Goal: Transaction & Acquisition: Book appointment/travel/reservation

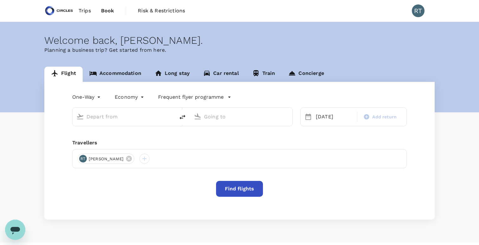
type input "Soekarno-Hatta Intl (CGK)"
type input "Singapore Changi (SIN)"
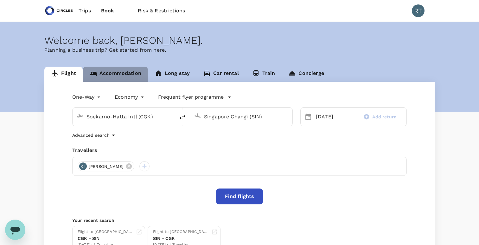
click at [120, 70] on link "Accommodation" at bounding box center [115, 74] width 65 height 15
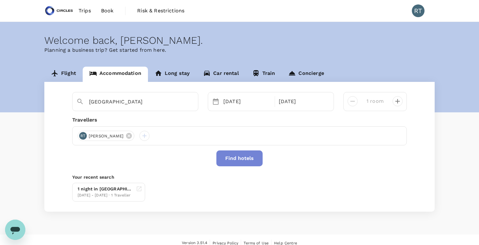
click at [237, 158] on button "Find hotels" at bounding box center [239, 158] width 46 height 16
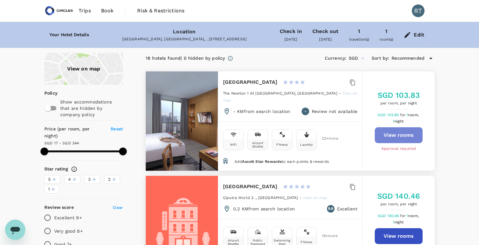
click at [393, 132] on button "View rooms" at bounding box center [399, 135] width 48 height 16
type input "343.12"
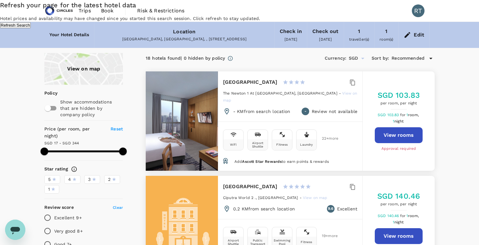
click at [137, 28] on div "Refresh your page for the latest hotel data Hotel prices and availability may h…" at bounding box center [239, 14] width 479 height 28
click at [31, 28] on button "Refresh Search" at bounding box center [15, 25] width 31 height 6
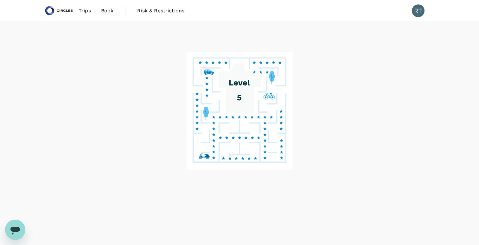
click at [105, 12] on span "Book" at bounding box center [107, 11] width 13 height 8
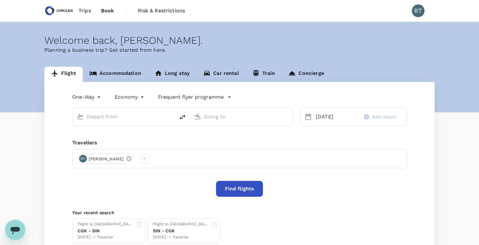
type input "Soekarno-Hatta Intl (CGK)"
type input "Singapore Changi (SIN)"
type input "Soekarno-Hatta Intl (CGK)"
type input "Singapore Changi (SIN)"
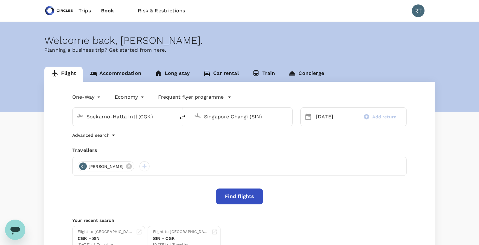
click at [89, 6] on link "Trips" at bounding box center [85, 11] width 23 height 22
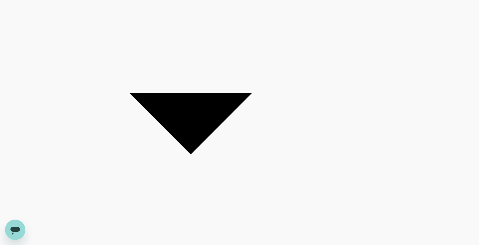
scroll to position [410, 0]
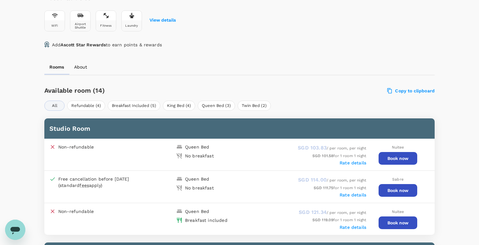
scroll to position [241, 0]
click at [389, 158] on button "Book now" at bounding box center [398, 158] width 39 height 13
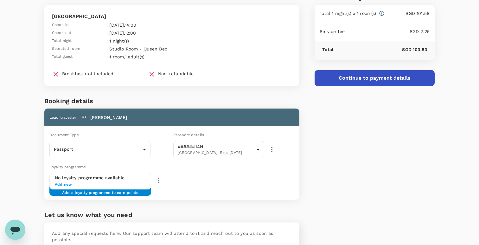
scroll to position [72, 0]
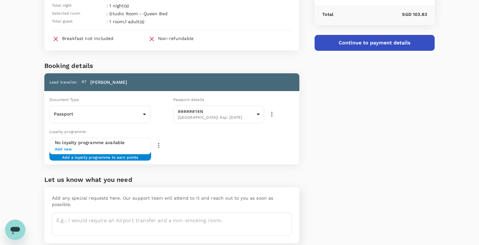
click at [131, 150] on span "Add new" at bounding box center [100, 149] width 91 height 6
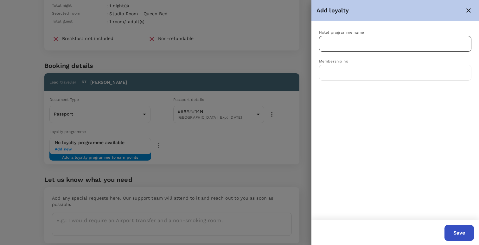
click at [357, 41] on input "text" at bounding box center [390, 44] width 137 height 12
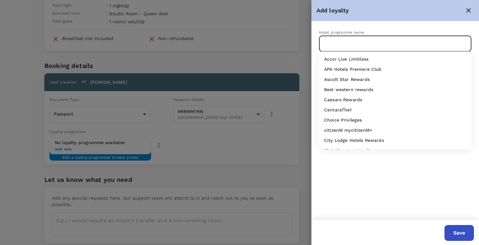
click at [357, 80] on p "Ascott Star Rewards" at bounding box center [347, 79] width 46 height 6
type input "Ascott Star Rewards"
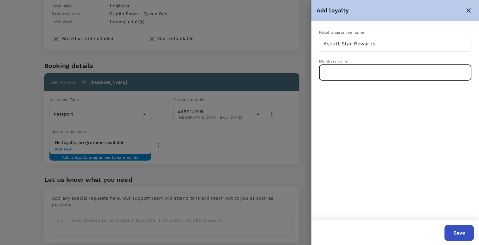
click at [351, 74] on input "text" at bounding box center [395, 73] width 152 height 16
type input "27890016"
click at [464, 230] on button "Save" at bounding box center [459, 233] width 29 height 16
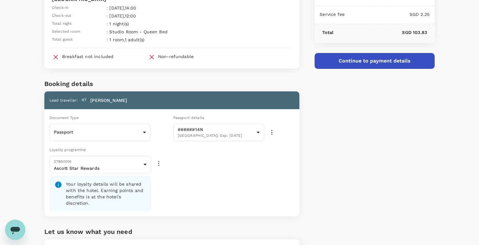
scroll to position [51, 0]
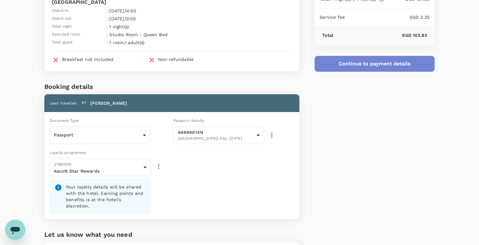
click at [351, 64] on button "Continue to payment details" at bounding box center [375, 64] width 120 height 16
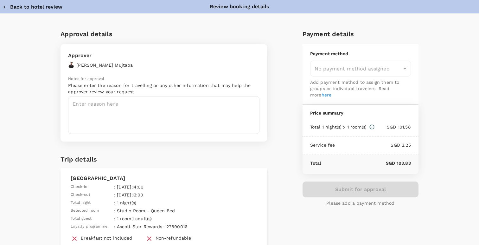
type input "9cb7bd09-647a-4334-94d9-122ca4480a85"
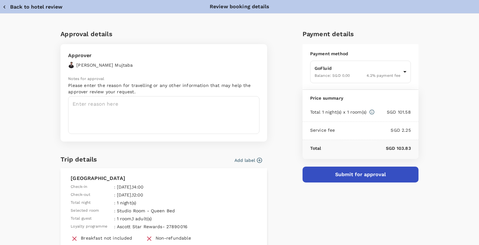
click at [172, 116] on textarea at bounding box center [163, 115] width 191 height 38
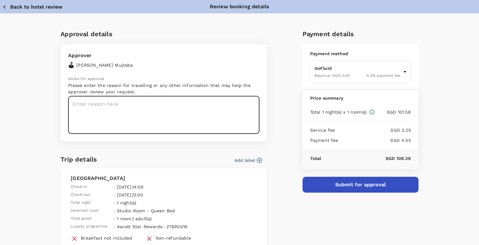
type textarea "#"
type textarea "p"
type textarea "M"
type textarea "SteerCo Meeting with TSEL Travel Form: 1066"
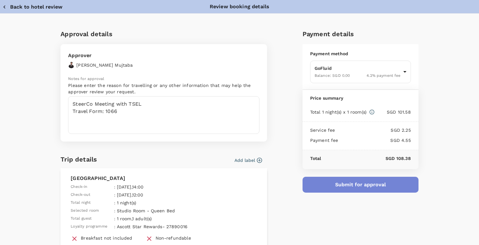
click at [333, 184] on button "Submit for approval" at bounding box center [361, 185] width 116 height 16
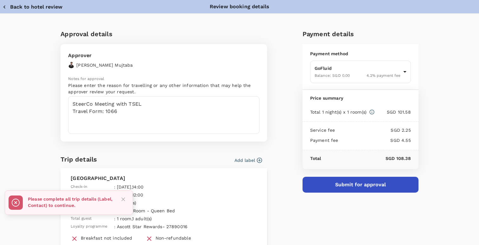
scroll to position [23, 0]
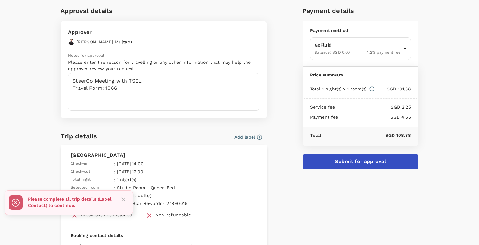
click at [246, 137] on button "Add label" at bounding box center [249, 137] width 28 height 6
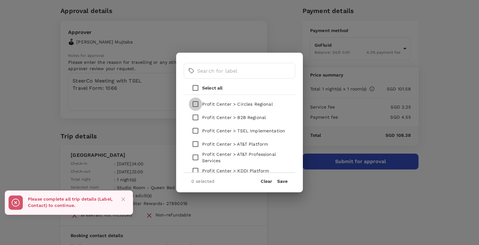
click at [196, 105] on input "checkbox" at bounding box center [195, 103] width 13 height 13
checkbox input "true"
click at [282, 180] on button "Save" at bounding box center [282, 180] width 10 height 5
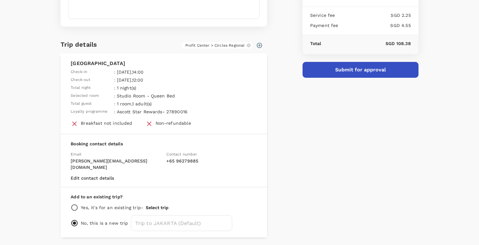
scroll to position [129, 0]
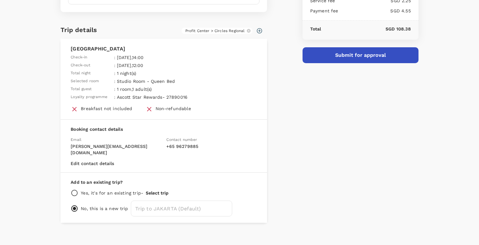
click at [338, 53] on button "Submit for approval" at bounding box center [361, 55] width 116 height 16
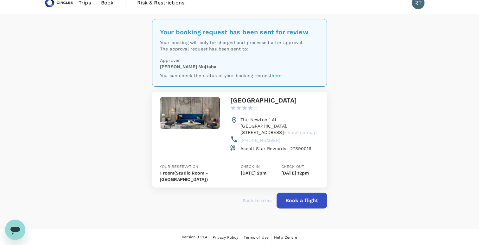
scroll to position [9, 0]
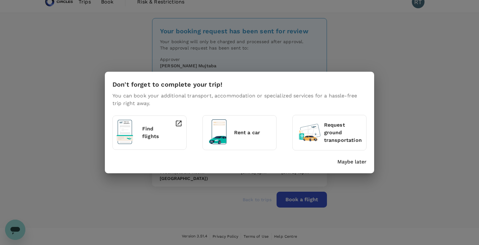
click at [356, 163] on p "Maybe later" at bounding box center [352, 162] width 29 height 8
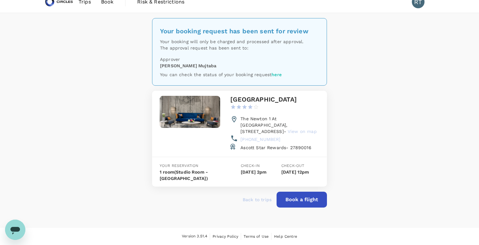
click at [90, 3] on span "Trips" at bounding box center [85, 2] width 12 height 8
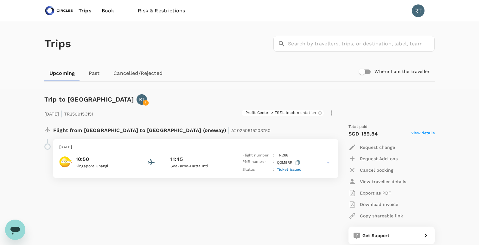
scroll to position [29, 0]
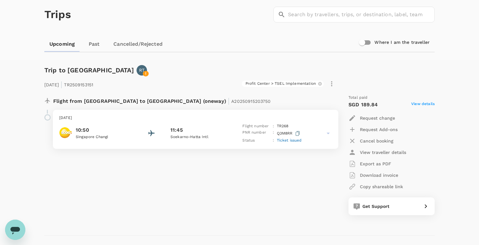
click at [379, 139] on p "Cancel booking" at bounding box center [377, 141] width 34 height 6
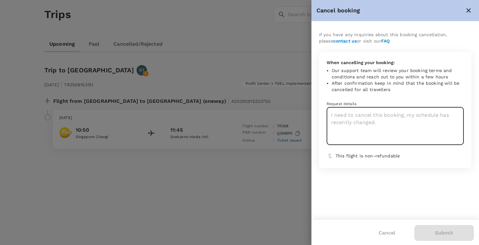
click at [358, 120] on textarea at bounding box center [395, 126] width 137 height 38
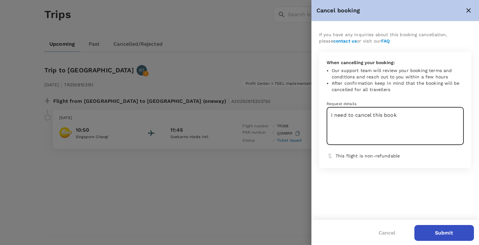
type textarea "I need to cancel this book"
click at [389, 235] on button "Cancel" at bounding box center [387, 233] width 35 height 16
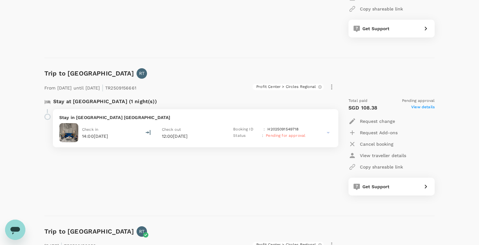
scroll to position [194, 0]
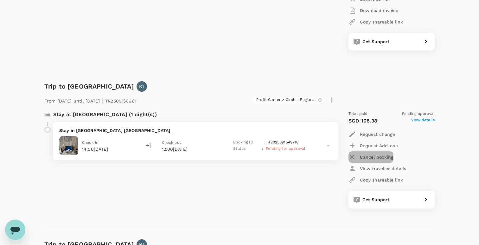
click at [389, 158] on p "Cancel booking" at bounding box center [377, 157] width 34 height 6
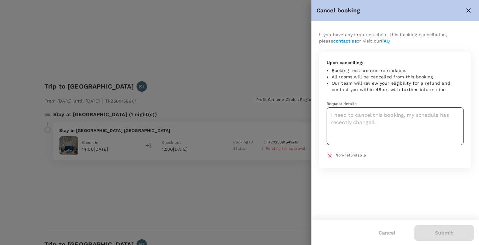
click at [364, 122] on textarea at bounding box center [395, 126] width 137 height 38
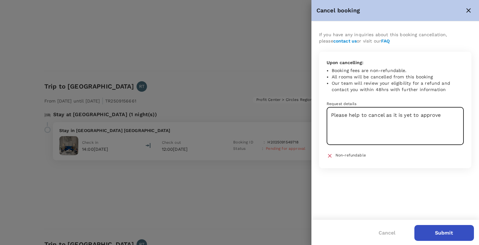
type textarea "Please help to cancel as it is yet to approve"
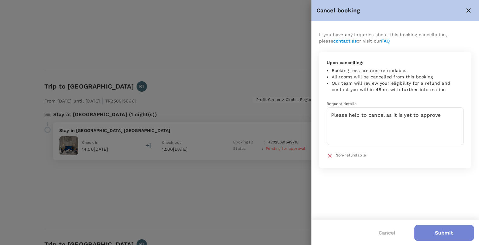
click at [430, 231] on button "Submit" at bounding box center [445, 233] width 60 height 16
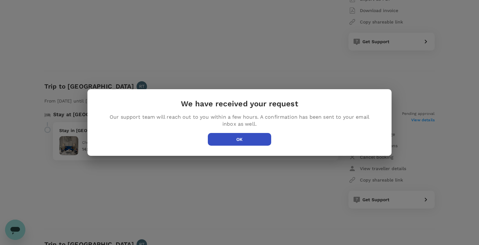
click at [242, 145] on button "OK" at bounding box center [239, 139] width 63 height 13
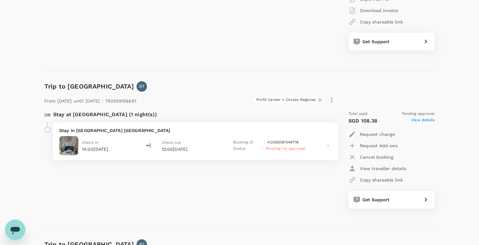
click at [421, 119] on span "View details" at bounding box center [422, 121] width 23 height 8
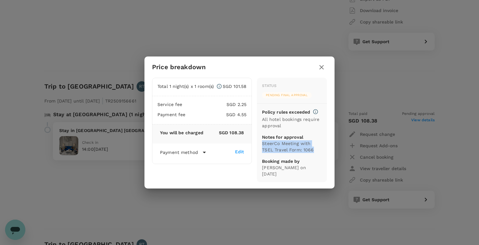
drag, startPoint x: 263, startPoint y: 146, endPoint x: 314, endPoint y: 152, distance: 50.7
click at [314, 152] on p "SteerCo Meeting with TSEL Travel Form: 1066" at bounding box center [292, 146] width 60 height 13
copy p "SteerCo Meeting with TSEL Travel Form: 1066"
click at [322, 69] on icon "button" at bounding box center [321, 67] width 4 height 4
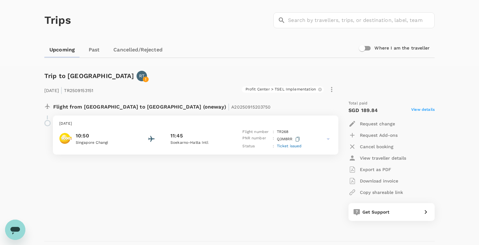
scroll to position [0, 0]
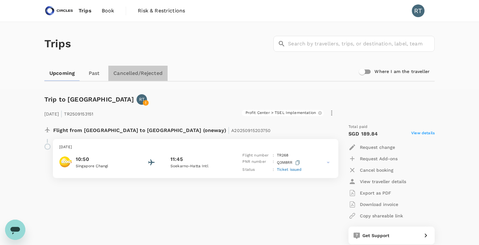
click at [151, 72] on link "Cancelled/Rejected" at bounding box center [137, 73] width 59 height 15
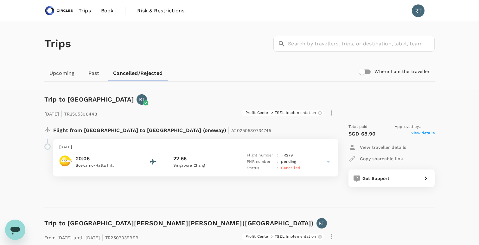
click at [60, 78] on link "Upcoming" at bounding box center [61, 73] width 35 height 15
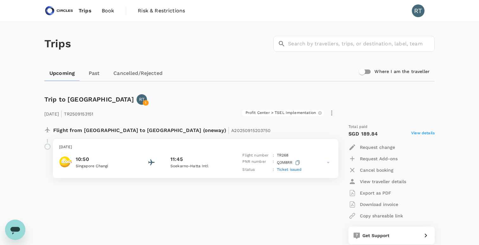
click at [93, 74] on link "Past" at bounding box center [94, 73] width 29 height 15
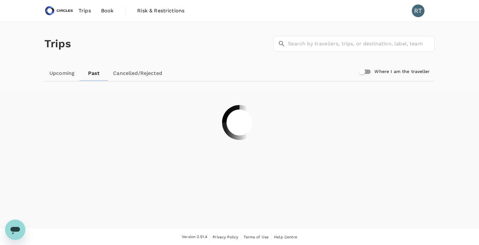
click at [47, 78] on link "Upcoming" at bounding box center [61, 73] width 35 height 15
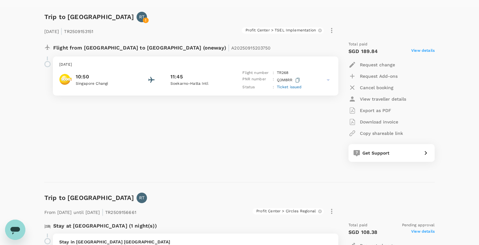
scroll to position [156, 0]
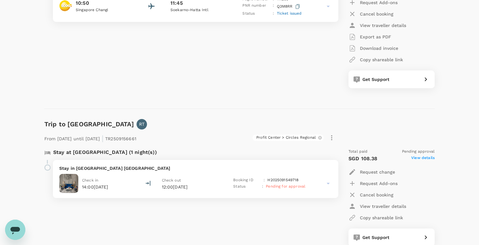
click at [329, 184] on icon at bounding box center [329, 183] width 8 height 8
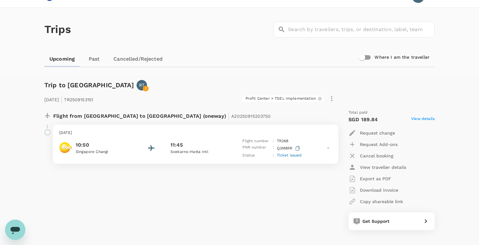
scroll to position [0, 0]
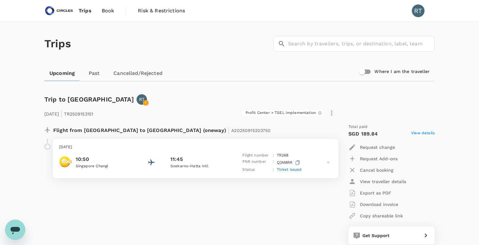
click at [107, 10] on span "Book" at bounding box center [108, 11] width 13 height 8
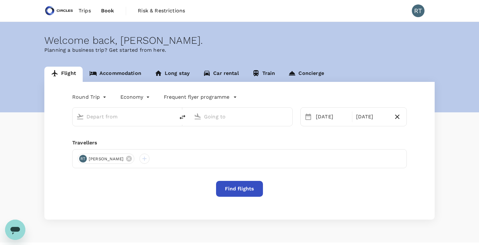
type input "oneway"
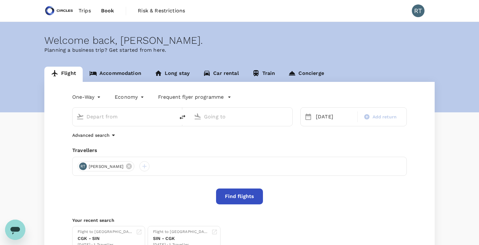
type input "Soekarno-Hatta Intl (CGK)"
type input "Singapore Changi (SIN)"
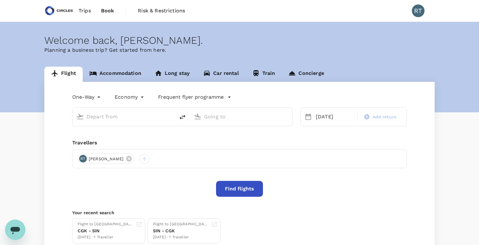
type input "Soekarno-Hatta Intl (CGK)"
type input "Singapore Changi (SIN)"
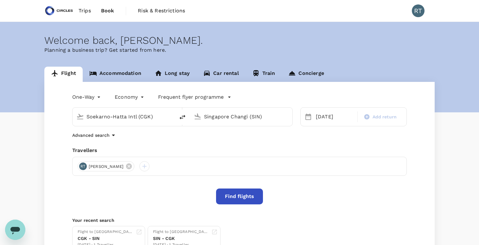
click at [107, 76] on link "Accommodation" at bounding box center [115, 74] width 65 height 15
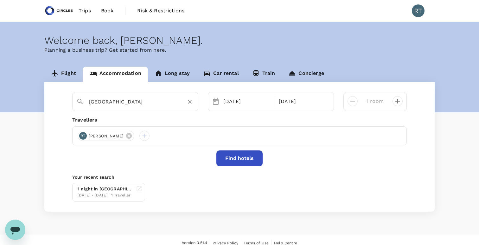
click at [166, 101] on input "Citadines Sudirman Jakarta" at bounding box center [132, 102] width 87 height 10
click at [157, 103] on input "Citadines Sudirman Jakarta" at bounding box center [132, 102] width 87 height 10
click at [141, 102] on input "Citadines Sudirman Jakarta" at bounding box center [132, 102] width 87 height 10
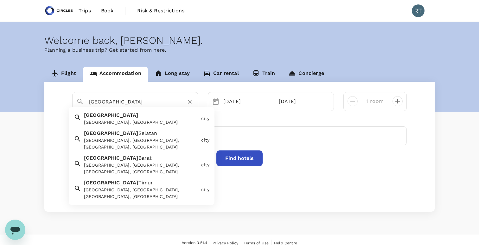
type input "Citadines Sudirman Jakarta"
click at [251, 157] on button "Find hotels" at bounding box center [239, 158] width 46 height 16
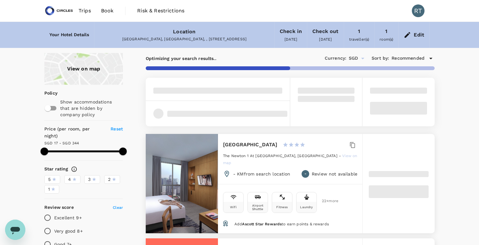
scroll to position [11, 0]
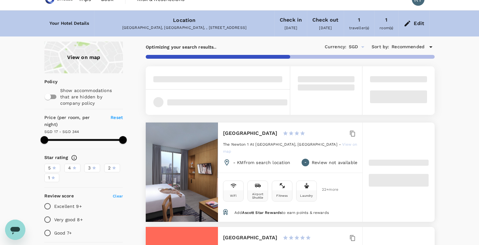
click at [178, 24] on div "Location" at bounding box center [184, 20] width 23 height 9
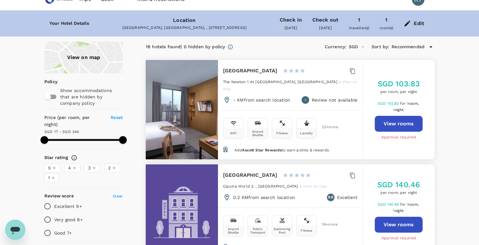
type input "343.12"
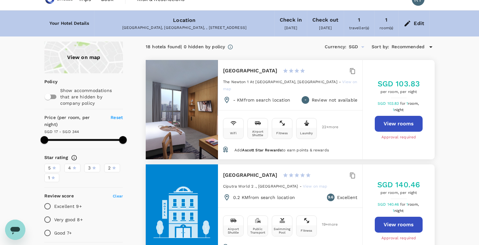
scroll to position [0, 0]
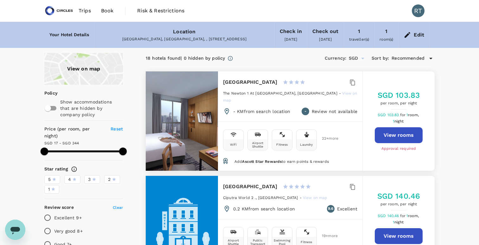
click at [419, 34] on div "Edit" at bounding box center [419, 34] width 10 height 9
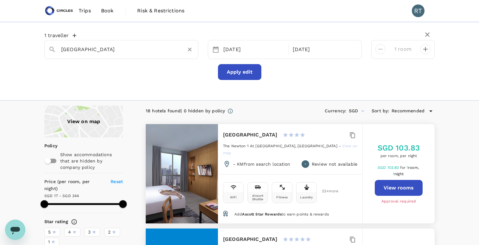
click at [114, 50] on input "Citadines Sudirman Jakarta" at bounding box center [118, 49] width 115 height 10
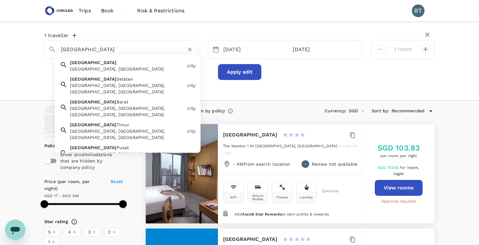
click at [106, 68] on div "Jakarta, Indonesia" at bounding box center [127, 69] width 115 height 6
type input "Jakarta"
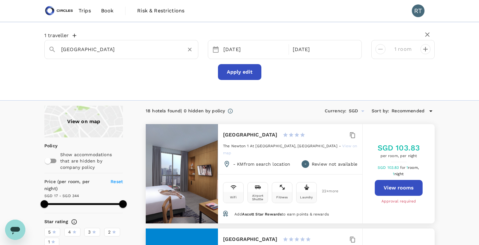
click at [235, 76] on button "Apply edit" at bounding box center [239, 72] width 43 height 16
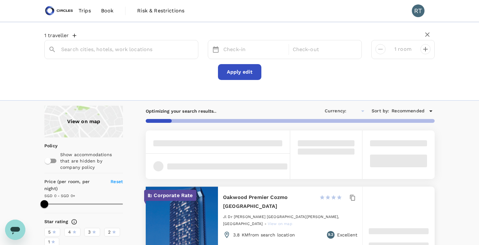
type input "499.54"
type input "SGD"
type input "Jakarta"
type input "499.54"
type input "183.54"
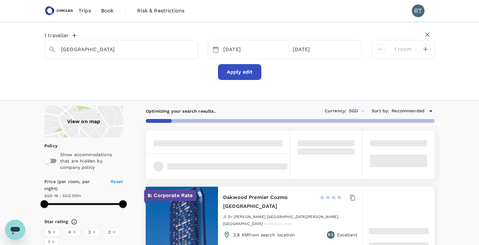
type input "499.54"
click at [72, 203] on span at bounding box center [98, 204] width 52 height 2
type input "183.54"
type input "499.54"
type input "179.54"
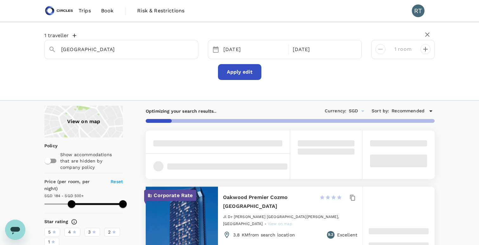
type input "499.54"
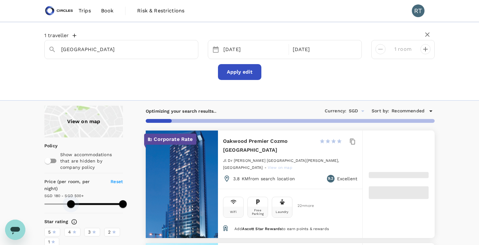
type input "179.54"
type input "499.54"
type input "177.54"
type input "499.54"
type input "76.54"
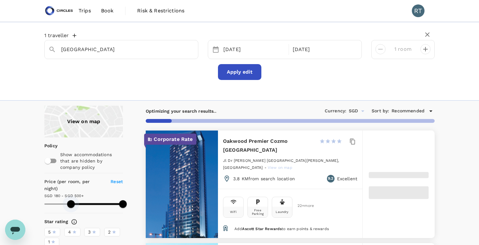
type input "499.54"
type input "15.54"
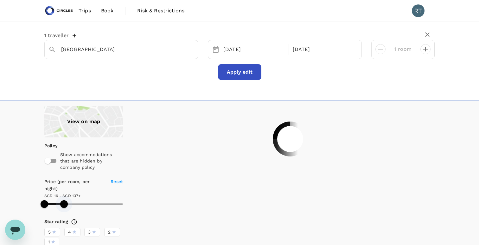
drag, startPoint x: 126, startPoint y: 199, endPoint x: 65, endPoint y: 196, distance: 61.2
click at [65, 200] on span at bounding box center [64, 204] width 8 height 8
drag, startPoint x: 65, startPoint y: 196, endPoint x: 58, endPoint y: 196, distance: 7.0
click at [58, 200] on span at bounding box center [59, 204] width 8 height 8
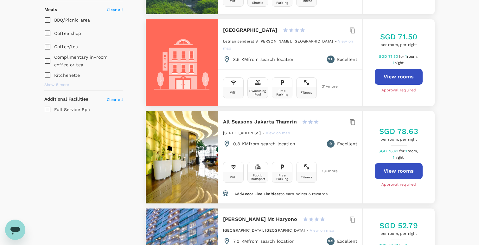
scroll to position [468, 0]
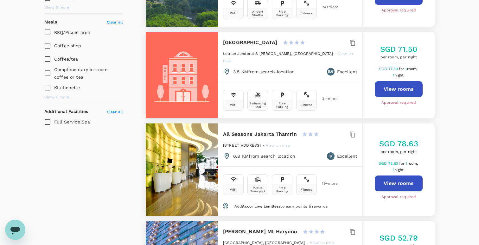
click at [409, 176] on button "View rooms" at bounding box center [399, 183] width 48 height 16
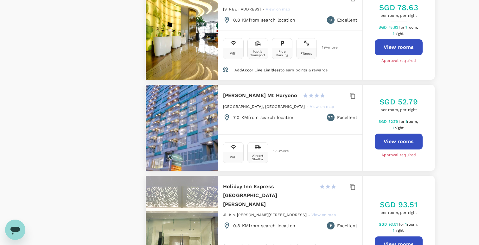
scroll to position [619, 0]
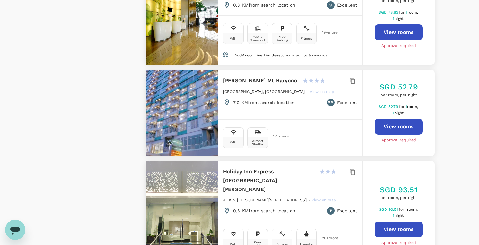
click at [286, 168] on h6 "Holiday Inn Express [GEOGRAPHIC_DATA] [PERSON_NAME]" at bounding box center [268, 180] width 91 height 27
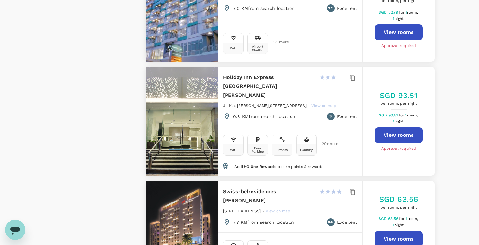
scroll to position [718, 0]
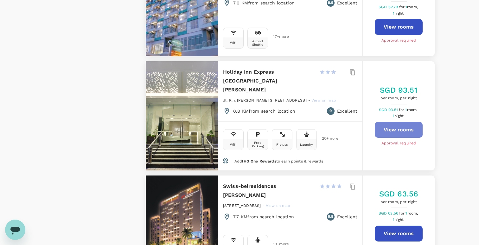
click at [383, 122] on button "View rooms" at bounding box center [399, 130] width 48 height 16
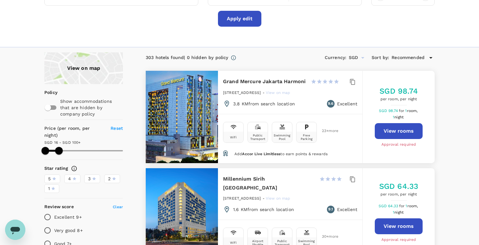
scroll to position [0, 0]
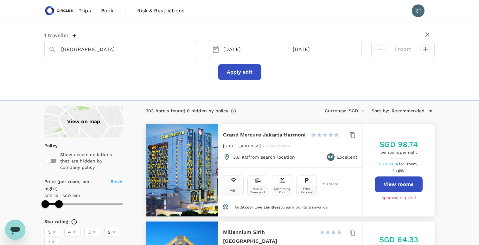
type input "100.07"
type input "21.07"
type input "100.07"
click at [46, 200] on span at bounding box center [46, 204] width 8 height 8
type input "21.07"
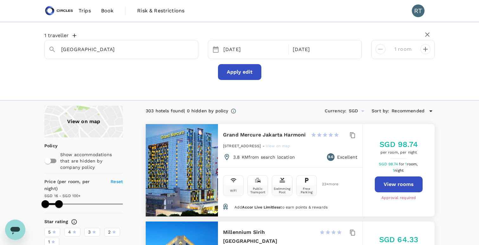
type input "100.07"
type input "21.07"
type input "100.07"
type input "21.07"
type input "100.07"
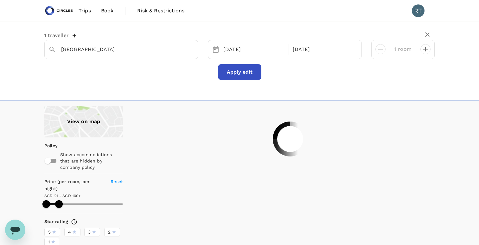
type input "21.07"
type input "98.07"
type input "21.07"
type input "98.07"
type input "21.07"
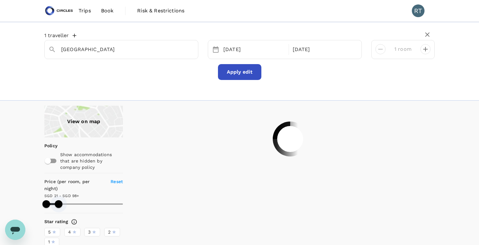
type input "96.07"
type input "21.07"
type input "96.07"
type input "21.07"
type input "94.07"
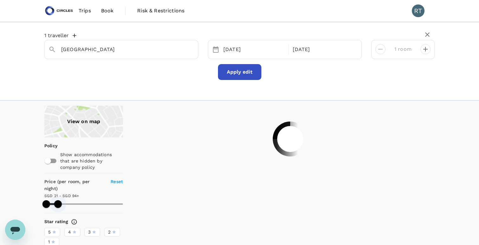
type input "21.07"
type input "94.07"
type input "21.07"
type input "90.07"
type input "21.07"
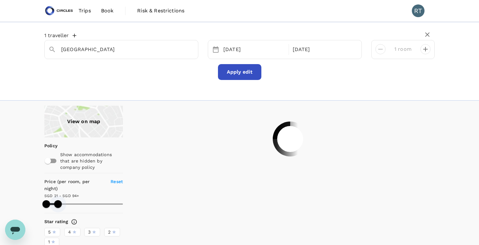
type input "90.07"
type input "21.07"
type input "86.07"
type input "21.07"
type input "86.07"
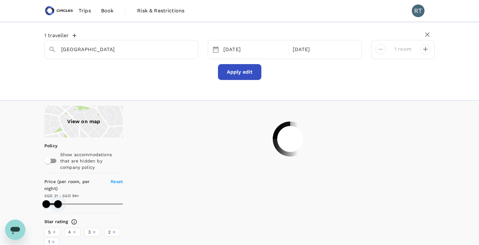
type input "21.07"
type input "84.07"
type input "21.07"
type input "84.07"
type input "21.07"
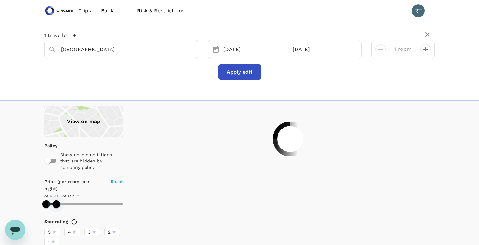
type input "86.07"
type input "21.07"
type input "86.07"
type input "21.07"
type input "88.07"
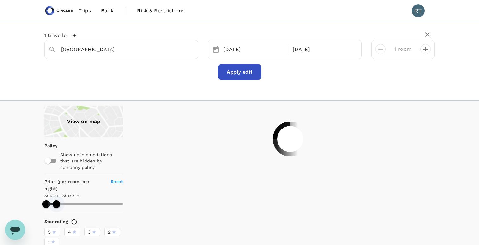
type input "21.07"
type input "88.07"
type input "21.07"
type input "90.07"
type input "21.07"
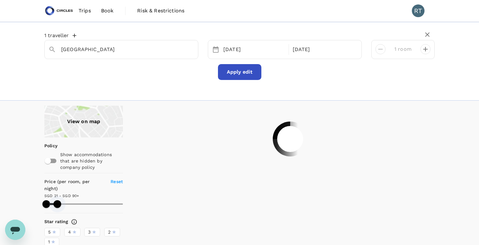
type input "90.07"
type input "21.07"
type input "92.07"
type input "21.07"
type input "92.07"
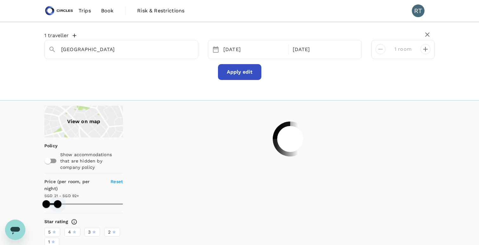
type input "21.07"
type input "92.07"
type input "21.07"
type input "92.07"
type input "21.07"
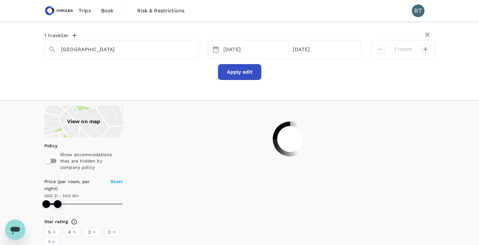
type input "90.07"
click at [57, 200] on span at bounding box center [58, 204] width 8 height 8
type input "21.07"
type input "90.07"
type input "21.07"
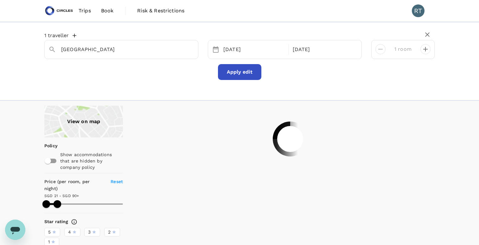
type input "90.07"
type input "21.07"
type input "90.07"
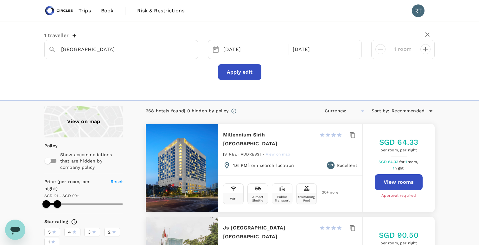
type input "21.07"
type input "90.07"
type input "SGD"
type input "21.07"
type input "90.07"
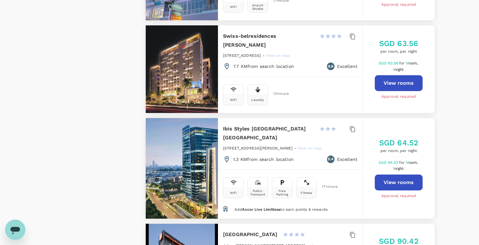
scroll to position [656, 0]
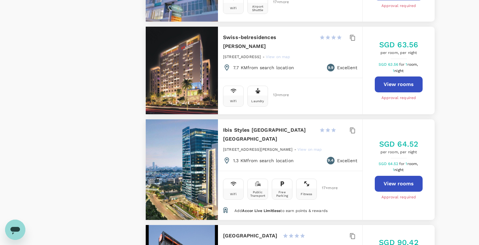
type input "21.07"
type input "90.07"
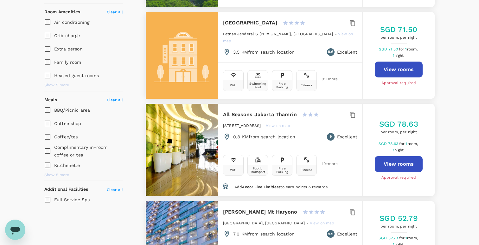
scroll to position [370, 0]
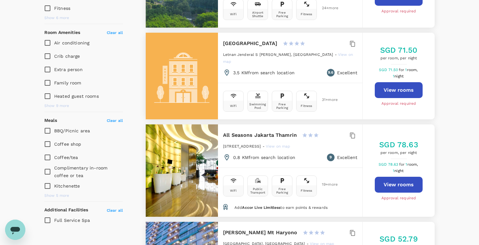
type input "21.07"
type input "90.07"
type input "21.07"
type input "90.07"
type input "21.07"
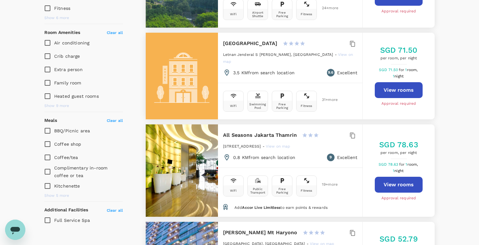
type input "90.07"
type input "21.07"
type input "90.07"
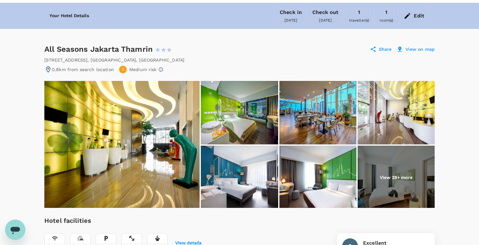
scroll to position [20, 0]
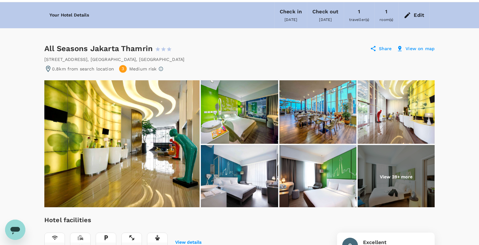
click at [427, 49] on p "View on map" at bounding box center [420, 48] width 29 height 6
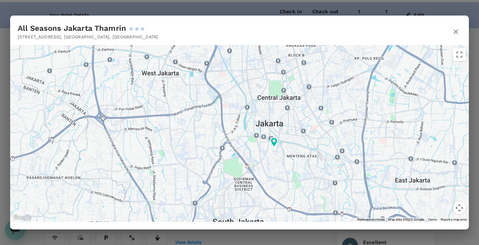
drag, startPoint x: 263, startPoint y: 164, endPoint x: 288, endPoint y: 149, distance: 29.0
click at [362, 42] on div "All Seasons Jakarta Thamrin Jl Talang Betutu No 2 , JAKARTA , Indonesia ← Move …" at bounding box center [240, 122] width 444 height 198
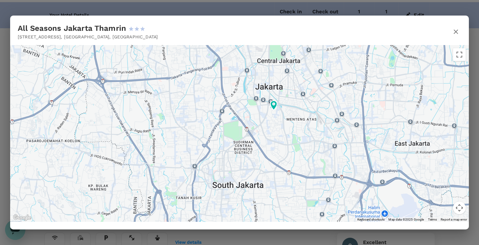
drag, startPoint x: 308, startPoint y: 155, endPoint x: 307, endPoint y: 116, distance: 39.0
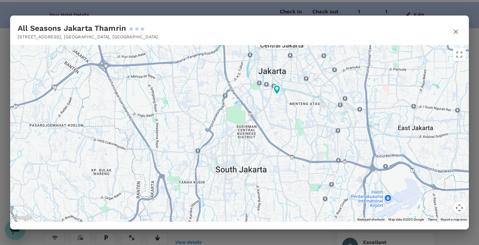
drag, startPoint x: 315, startPoint y: 135, endPoint x: 318, endPoint y: 115, distance: 19.5
click at [318, 116] on div at bounding box center [239, 133] width 459 height 177
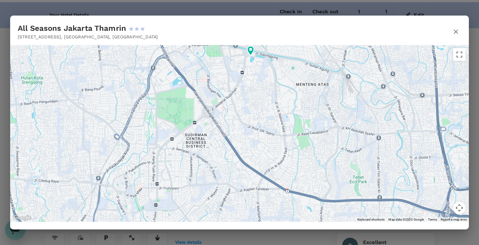
drag, startPoint x: 281, startPoint y: 109, endPoint x: 252, endPoint y: 113, distance: 29.2
click at [252, 113] on div at bounding box center [239, 133] width 459 height 177
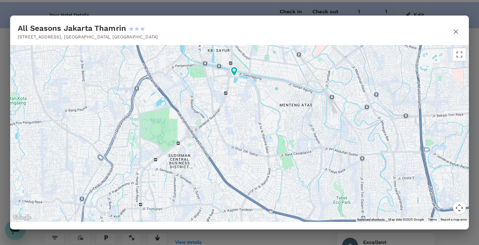
drag, startPoint x: 252, startPoint y: 132, endPoint x: 237, endPoint y: 153, distance: 25.8
click at [237, 153] on div at bounding box center [239, 133] width 459 height 177
click at [454, 30] on icon "button" at bounding box center [456, 32] width 8 height 8
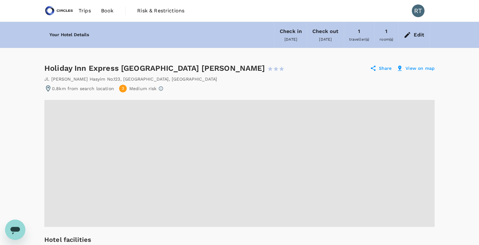
click at [415, 67] on p "View on map" at bounding box center [420, 68] width 29 height 6
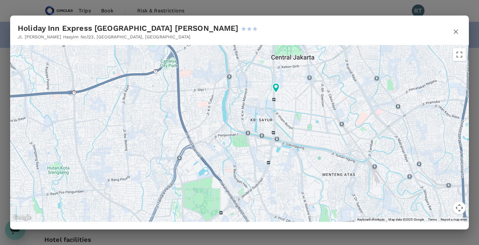
drag, startPoint x: 317, startPoint y: 149, endPoint x: 307, endPoint y: 104, distance: 46.1
click at [307, 104] on div at bounding box center [469, 244] width 479 height 311
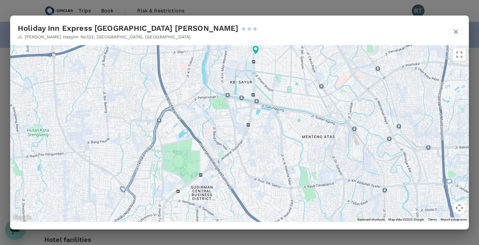
drag, startPoint x: 246, startPoint y: 151, endPoint x: 222, endPoint y: 108, distance: 48.6
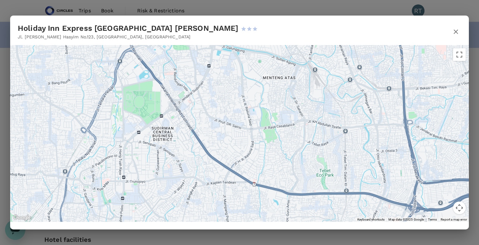
drag, startPoint x: 284, startPoint y: 191, endPoint x: 245, endPoint y: 130, distance: 72.0
click at [245, 130] on div at bounding box center [442, 229] width 479 height 311
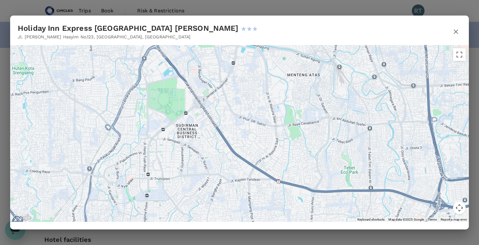
drag, startPoint x: 275, startPoint y: 184, endPoint x: 302, endPoint y: 182, distance: 26.7
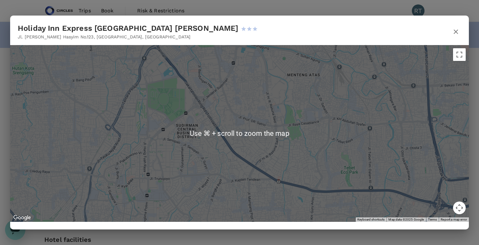
click at [236, 138] on div at bounding box center [239, 133] width 459 height 177
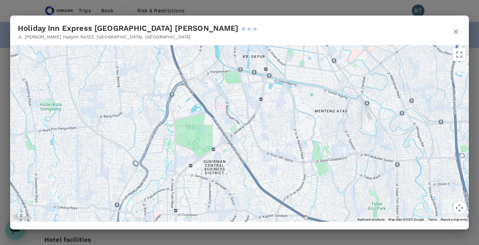
drag, startPoint x: 228, startPoint y: 132, endPoint x: 254, endPoint y: 168, distance: 43.9
click at [255, 168] on div at bounding box center [239, 133] width 459 height 177
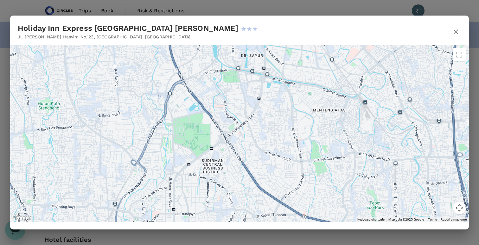
click at [454, 31] on icon "button" at bounding box center [456, 32] width 8 height 8
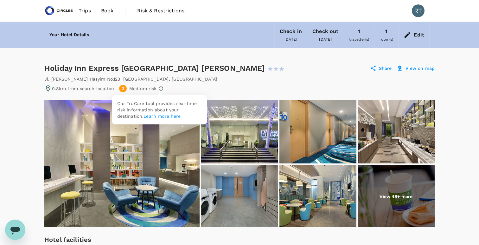
click at [159, 88] on icon at bounding box center [160, 88] width 5 height 5
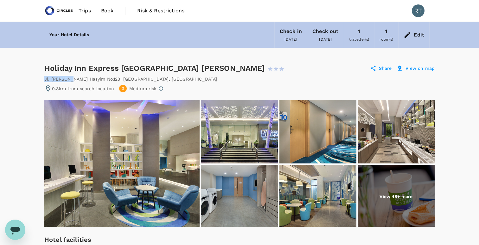
drag, startPoint x: 43, startPoint y: 78, endPoint x: 70, endPoint y: 77, distance: 27.0
click at [46, 68] on div "Holiday Inn Express [GEOGRAPHIC_DATA] [PERSON_NAME] 1 Star 2 Stars 3 Stars 4 St…" at bounding box center [170, 68] width 252 height 10
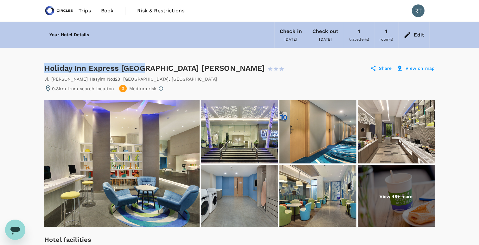
drag, startPoint x: 44, startPoint y: 67, endPoint x: 161, endPoint y: 71, distance: 117.3
click at [204, 70] on div "Holiday Inn Express [GEOGRAPHIC_DATA] [PERSON_NAME] 1 Star 2 Stars 3 Stars 4 St…" at bounding box center [170, 68] width 252 height 10
copy div "Holiday Inn Express [GEOGRAPHIC_DATA] [PERSON_NAME]"
